Goal: Task Accomplishment & Management: Complete application form

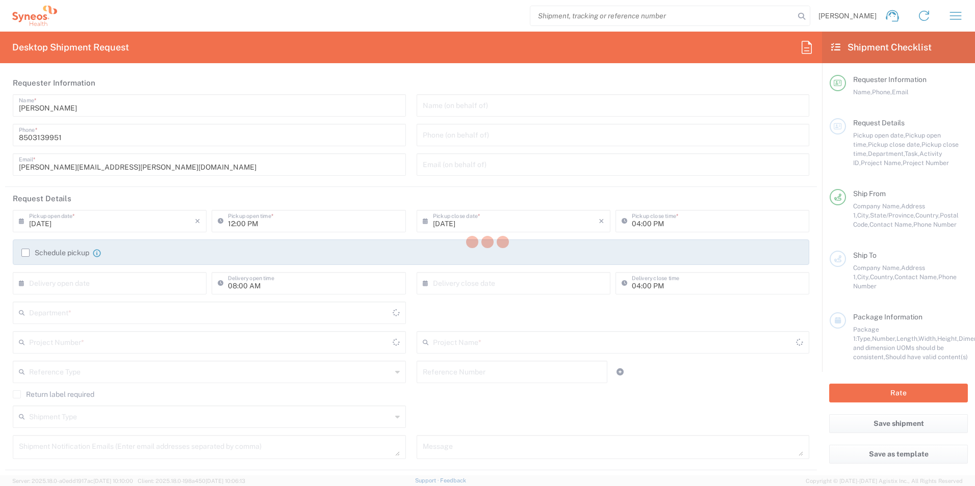
type input "[US_STATE]"
type input "[GEOGRAPHIC_DATA]"
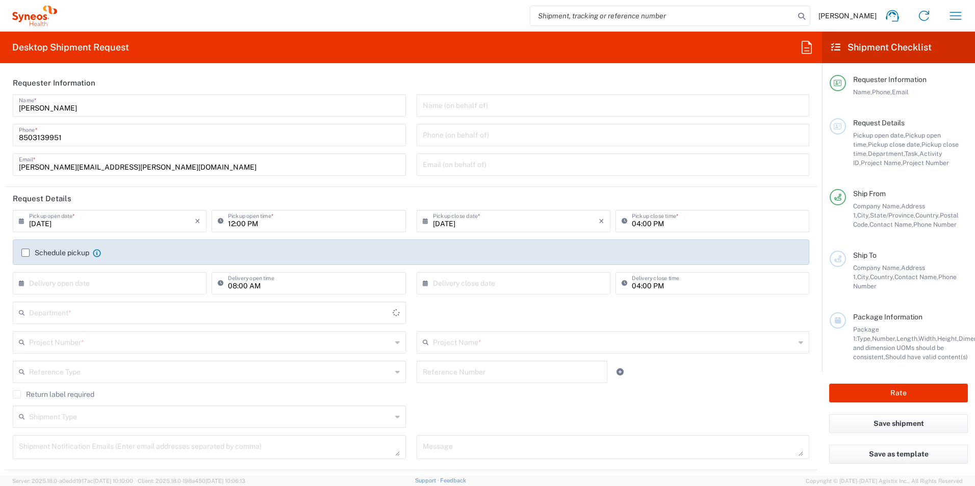
type input "[PERSON_NAME] Rsrch Grp ([GEOGRAPHIC_DATA]) In"
type input "3216"
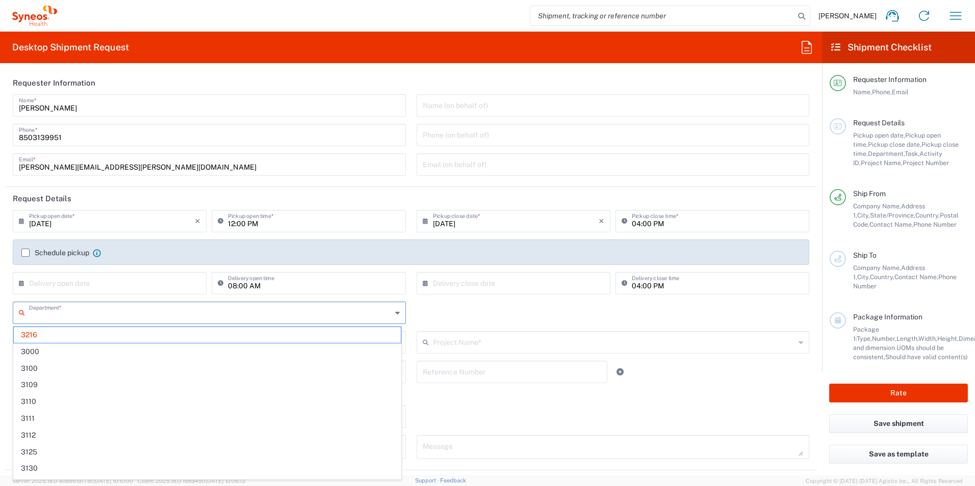
click at [65, 317] on input "text" at bounding box center [210, 312] width 363 height 18
type input "3190"
click at [54, 332] on span "3190" at bounding box center [207, 335] width 387 height 16
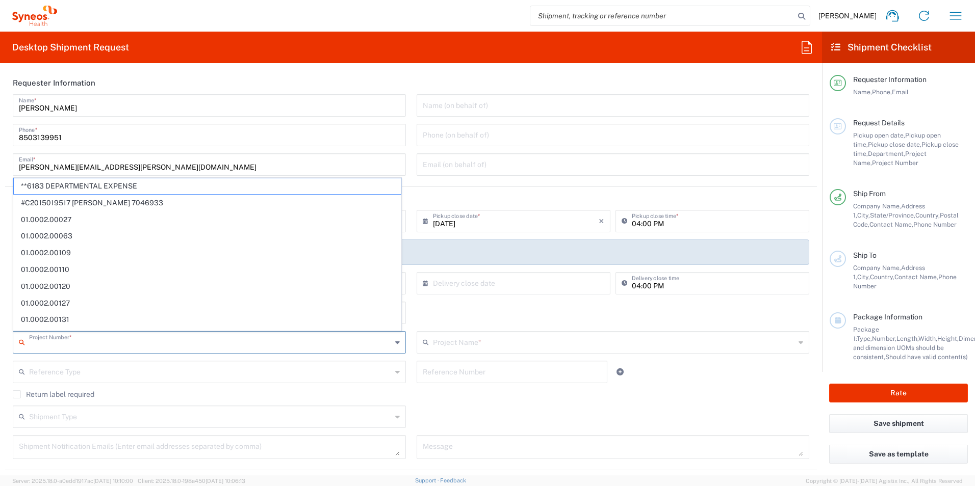
click at [113, 343] on input "text" at bounding box center [210, 342] width 363 height 18
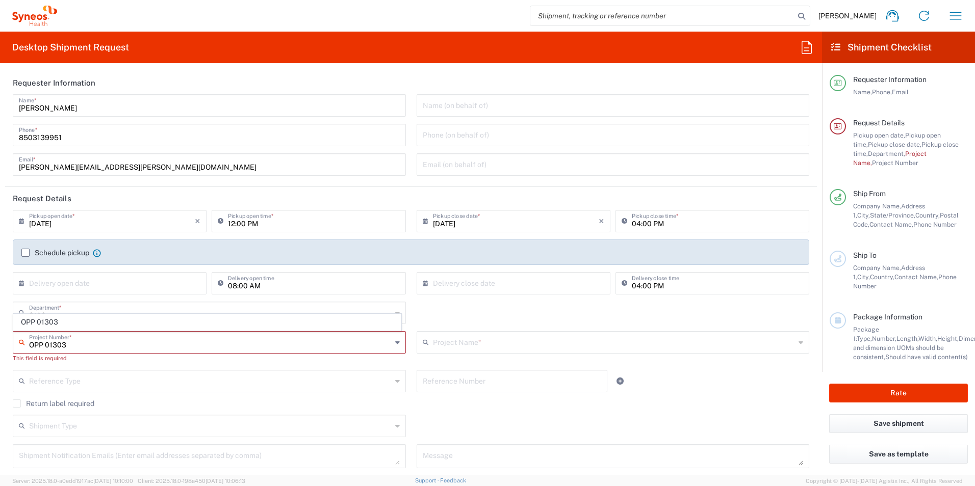
type input "OPP 01303"
click at [84, 326] on span "OPP 01303" at bounding box center [207, 323] width 387 height 16
type input "802-PPD-008"
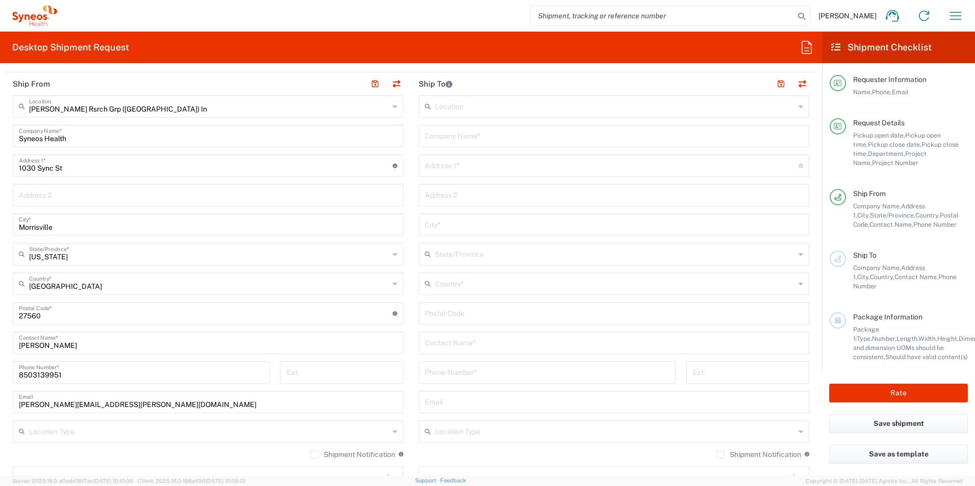
scroll to position [459, 0]
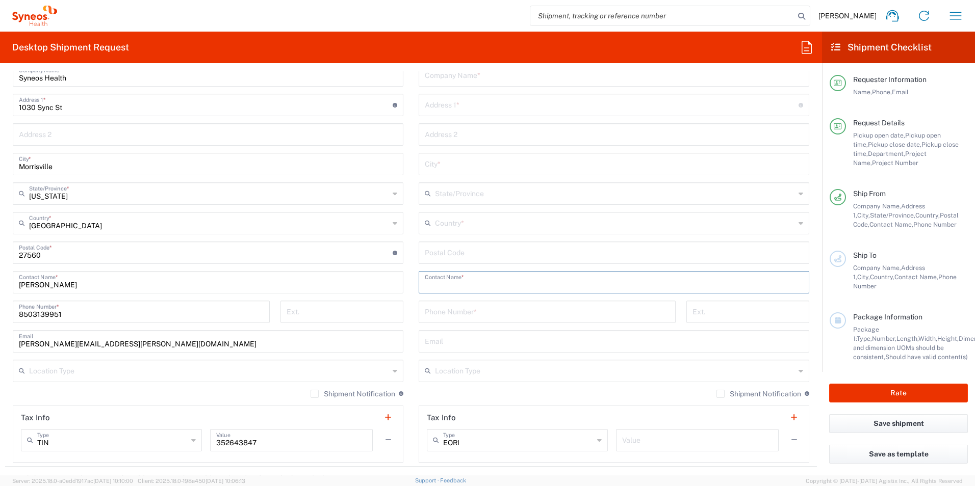
click at [495, 277] on input "text" at bounding box center [614, 282] width 378 height 18
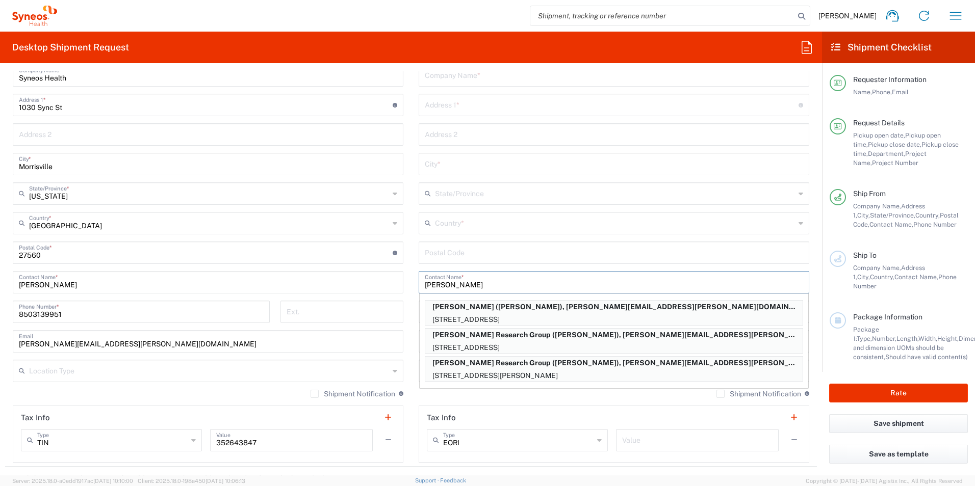
type input "[PERSON_NAME]"
click at [532, 369] on p "[PERSON_NAME] Research Group ([PERSON_NAME]), [PERSON_NAME][EMAIL_ADDRESS][PERS…" at bounding box center [613, 363] width 377 height 13
type input "[PERSON_NAME] Research Group"
type input "[STREET_ADDRESS][PERSON_NAME]"
type input "[GEOGRAPHIC_DATA]"
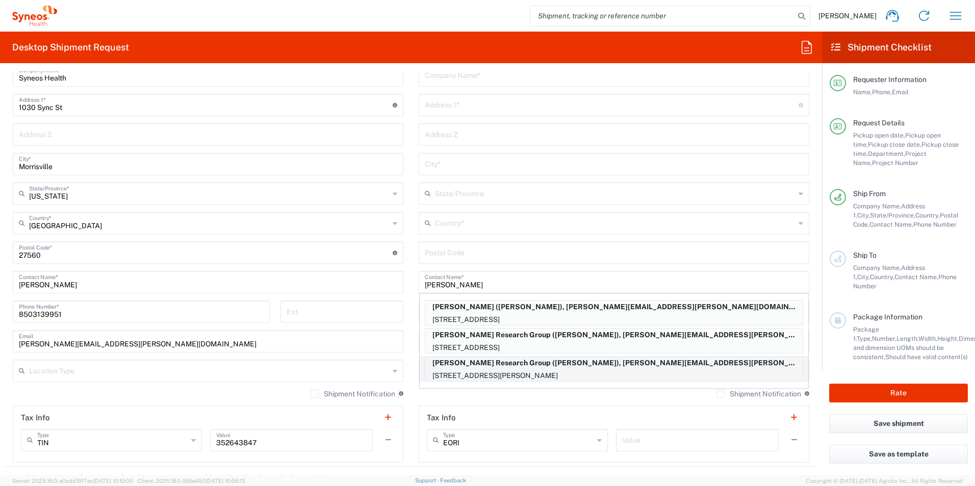
type input "[GEOGRAPHIC_DATA]"
type input "80218"
type input "[PERSON_NAME]"
type input "7073203442"
type input "[PERSON_NAME][EMAIL_ADDRESS][PERSON_NAME][DOMAIN_NAME]"
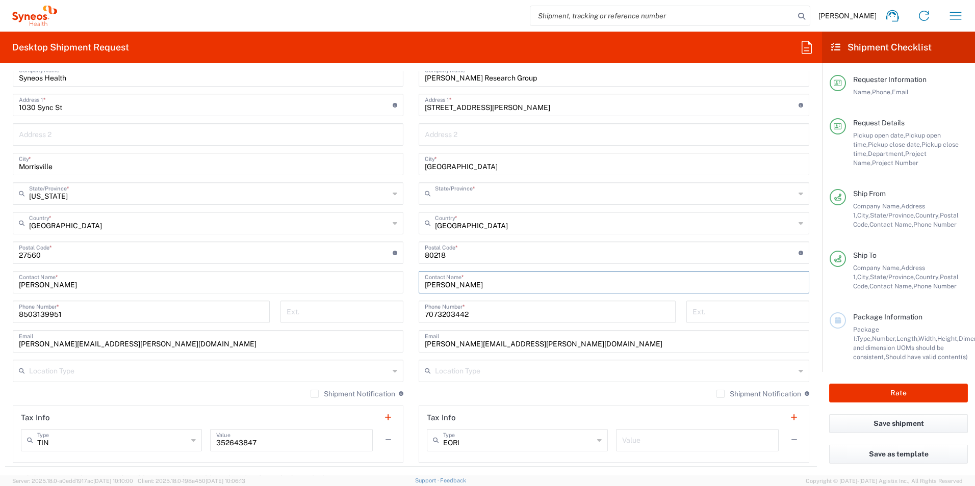
type input "[US_STATE]"
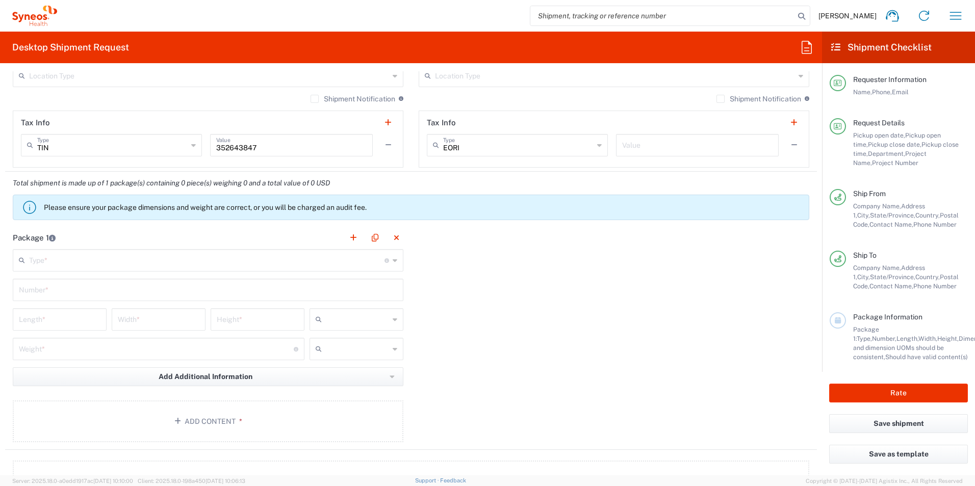
scroll to position [765, 0]
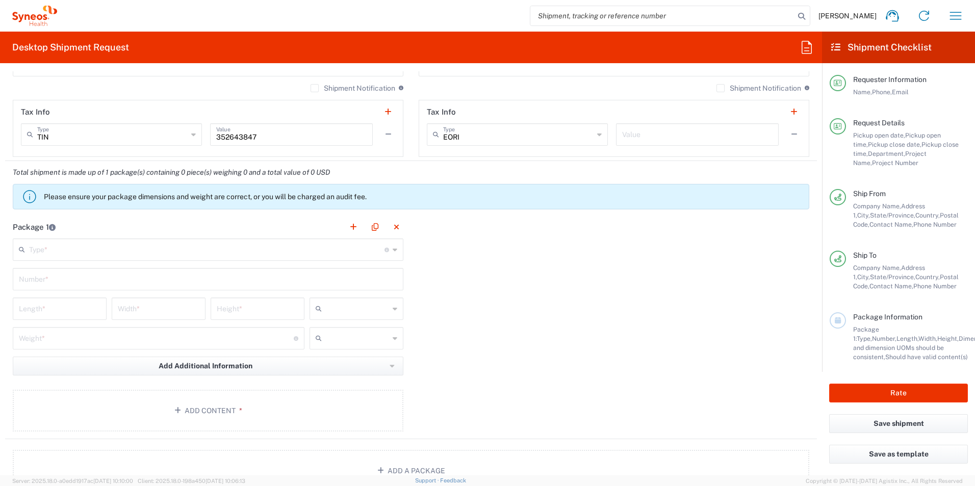
click at [112, 247] on input "text" at bounding box center [206, 249] width 355 height 18
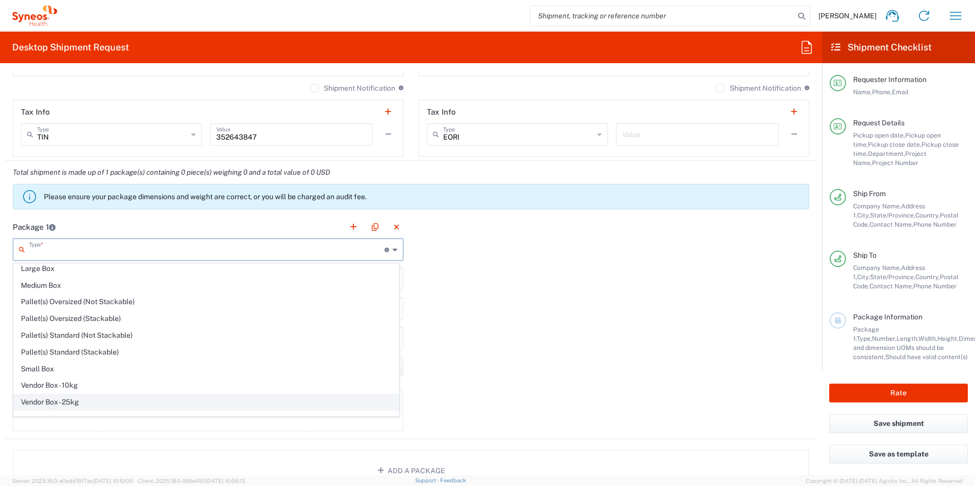
scroll to position [31, 0]
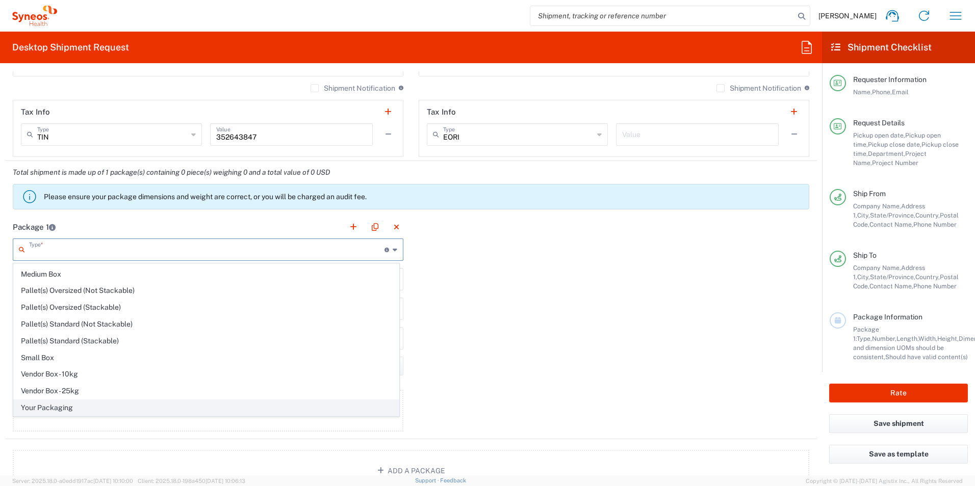
click at [113, 407] on span "Your Packaging" at bounding box center [206, 408] width 385 height 16
type input "Your Packaging"
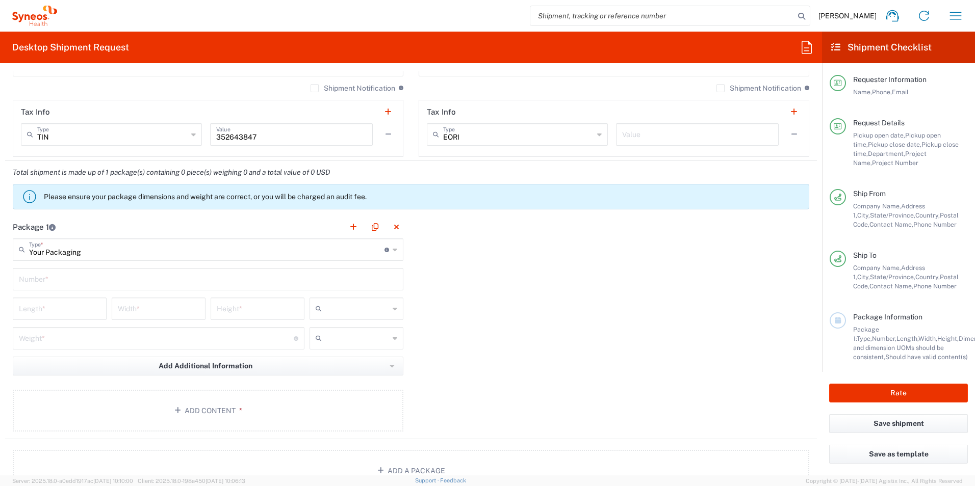
click at [85, 275] on input "text" at bounding box center [208, 279] width 378 height 18
type input "1"
click at [74, 306] on input "number" at bounding box center [60, 308] width 82 height 18
type input "12"
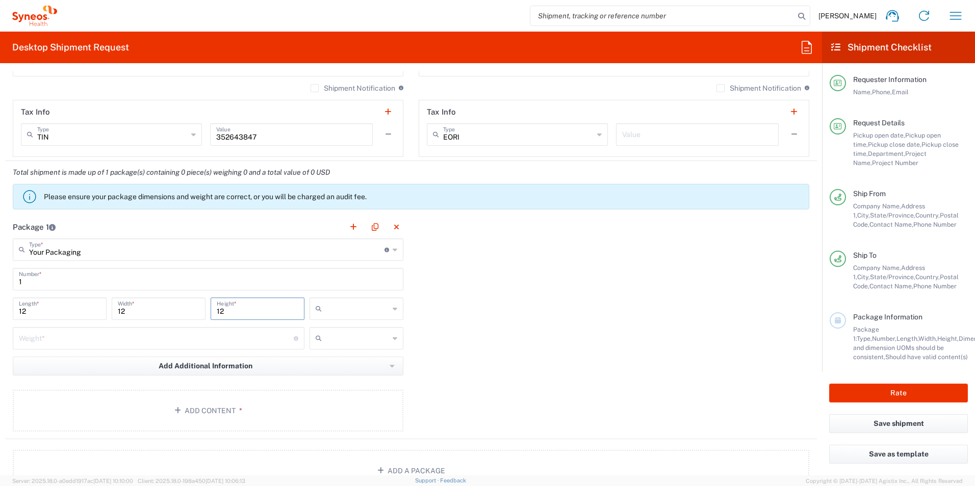
type input "12"
type input "in"
type input "2"
type input "lbs"
click at [138, 398] on button "Add Content *" at bounding box center [208, 411] width 391 height 42
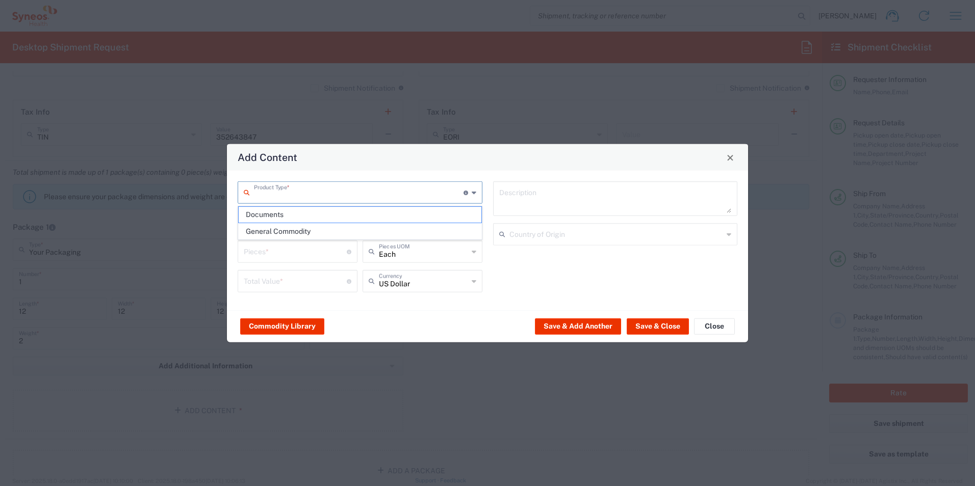
click at [315, 191] on input "text" at bounding box center [359, 192] width 210 height 18
click at [310, 235] on span "General Commodity" at bounding box center [360, 232] width 243 height 16
type input "General Commodity"
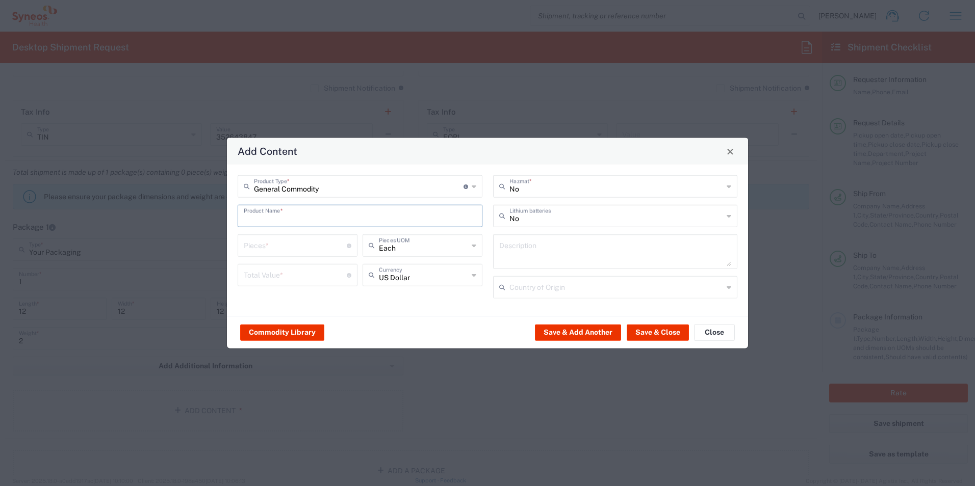
click at [324, 218] on input "text" at bounding box center [360, 216] width 233 height 18
type input "Lab Kits"
click at [307, 251] on input "number" at bounding box center [295, 245] width 103 height 18
type input "2"
click at [290, 280] on input "number" at bounding box center [295, 275] width 103 height 18
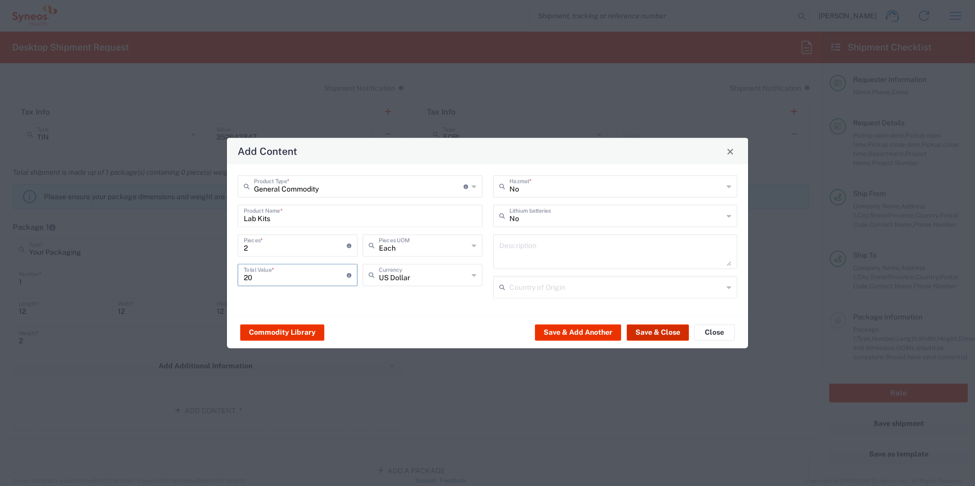
type input "20"
click at [662, 329] on button "Save & Close" at bounding box center [658, 332] width 62 height 16
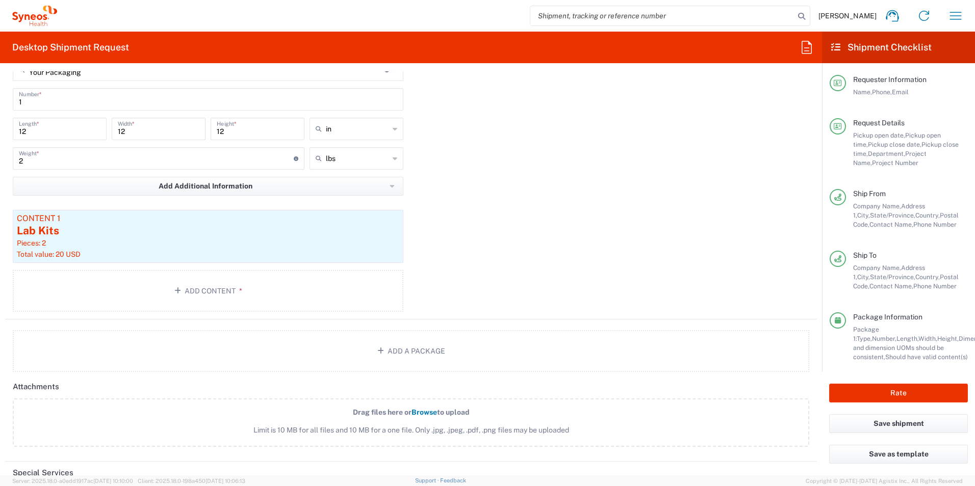
scroll to position [969, 0]
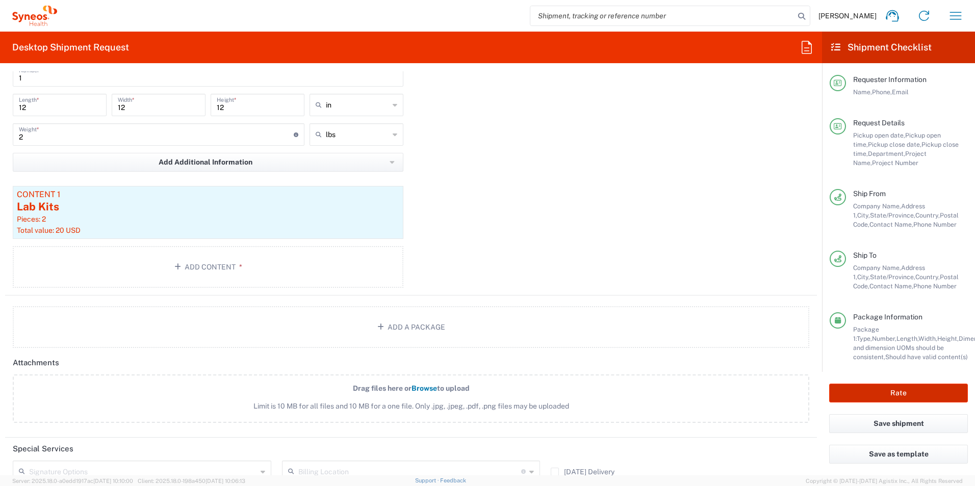
click at [871, 391] on button "Rate" at bounding box center [898, 393] width 139 height 19
type input "OPP 01303"
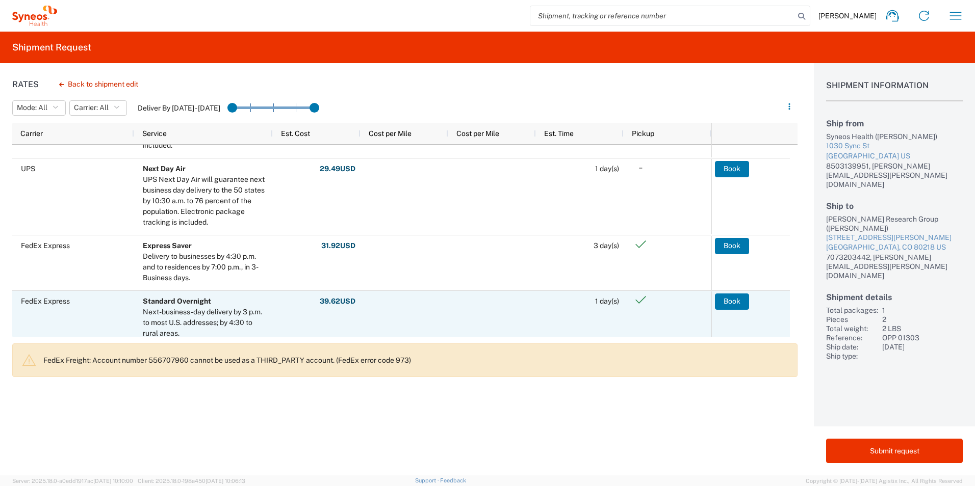
scroll to position [459, 0]
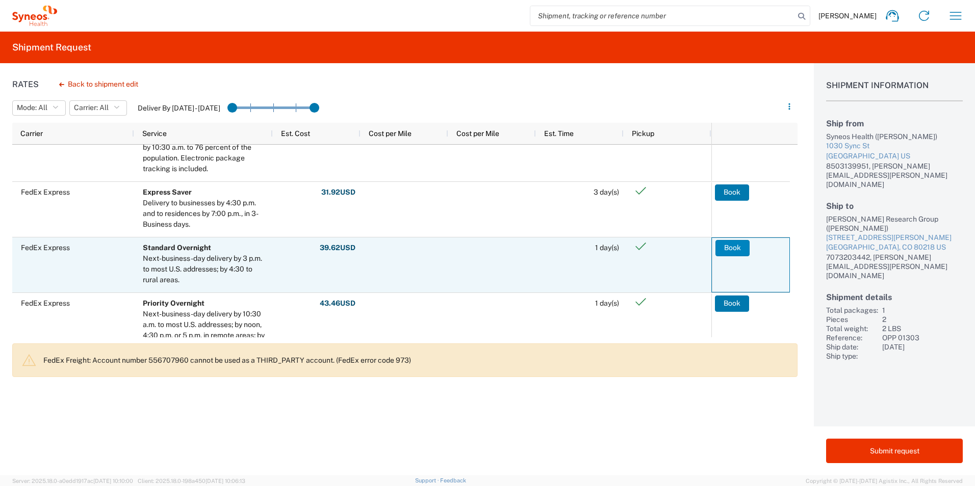
click at [725, 249] on button "Book" at bounding box center [732, 248] width 34 height 16
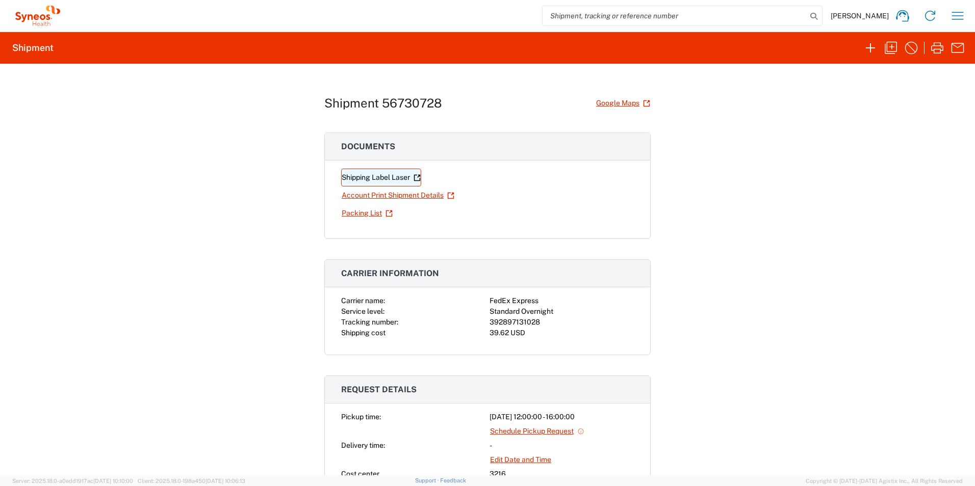
click at [397, 177] on link "Shipping Label Laser" at bounding box center [381, 178] width 80 height 18
